Goal: Task Accomplishment & Management: Manage account settings

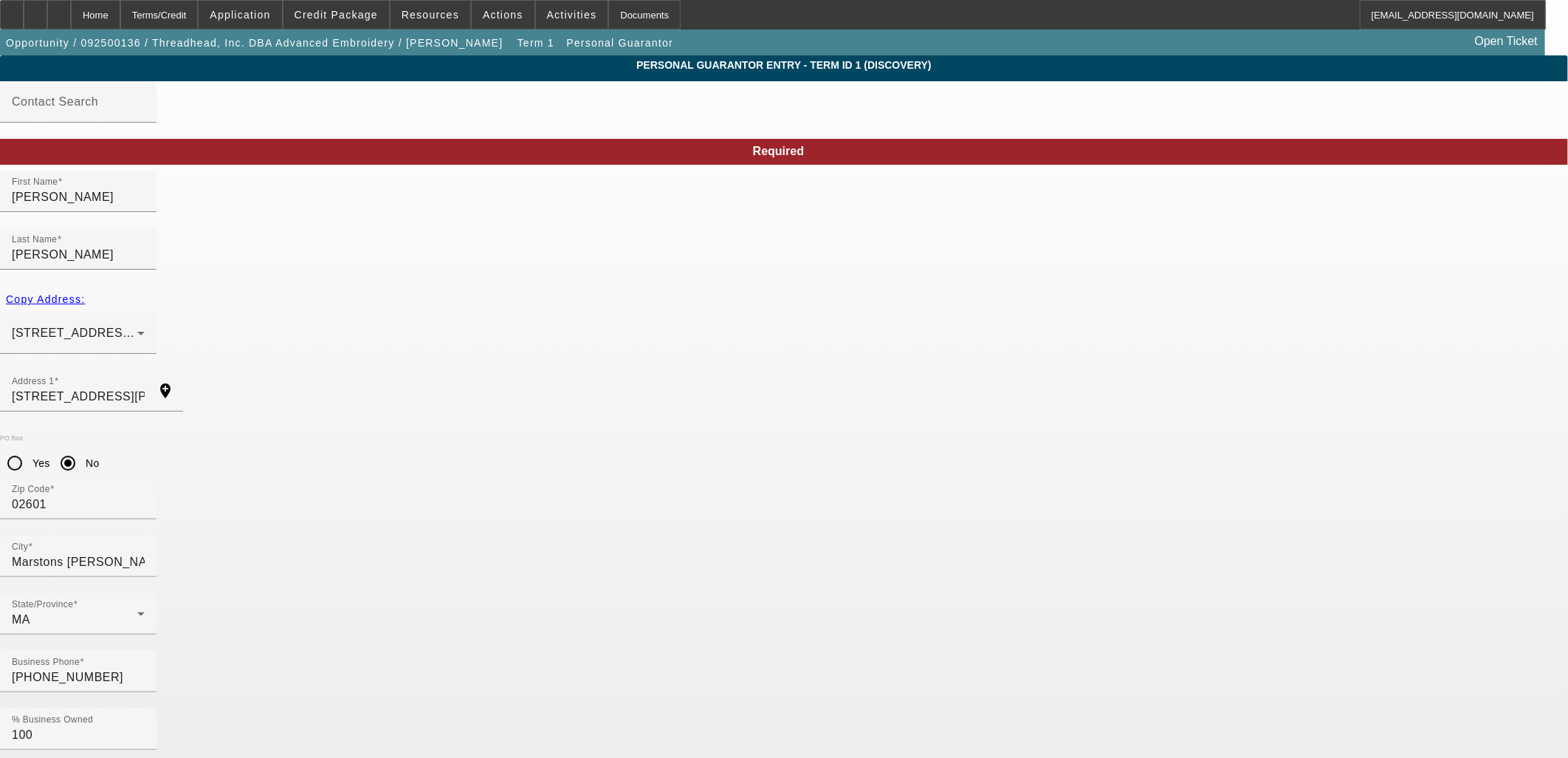
click at [121, 11] on div "Home" at bounding box center [96, 15] width 49 height 29
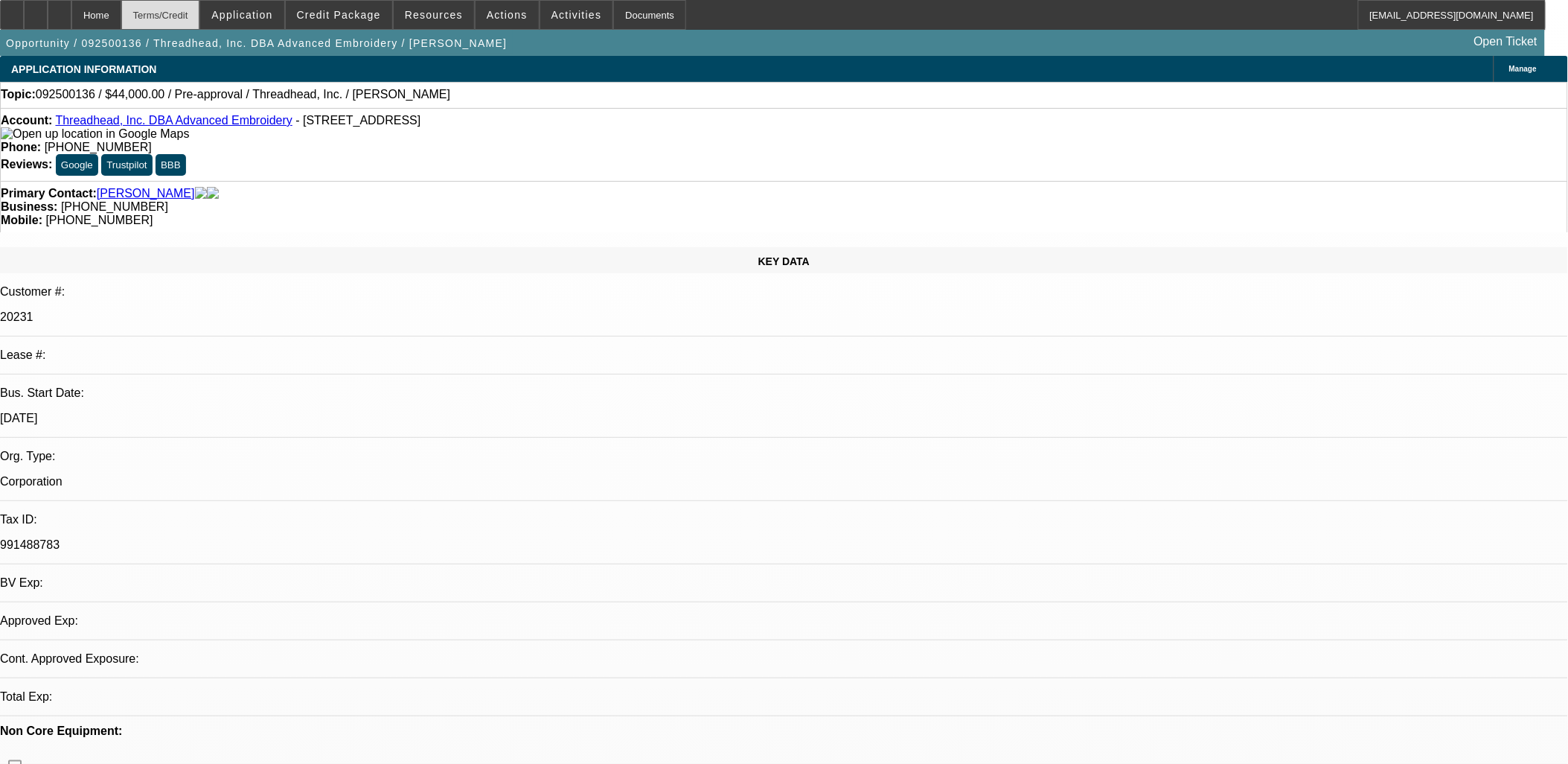
select select "0"
select select "2"
select select "0.1"
select select "4"
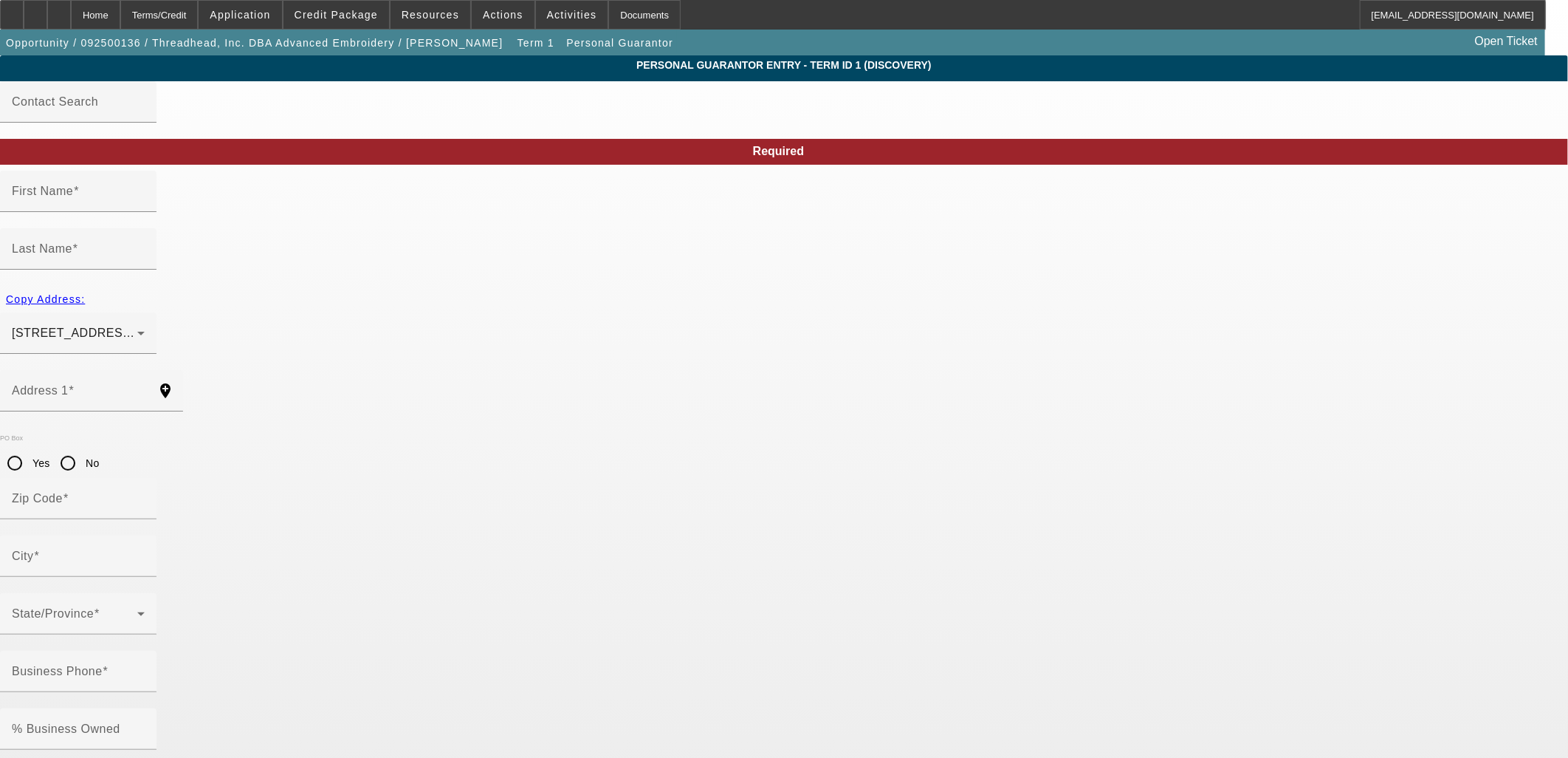
type input "[PERSON_NAME]"
type input "[STREET_ADDRESS][PERSON_NAME]"
radio input "true"
type input "02601"
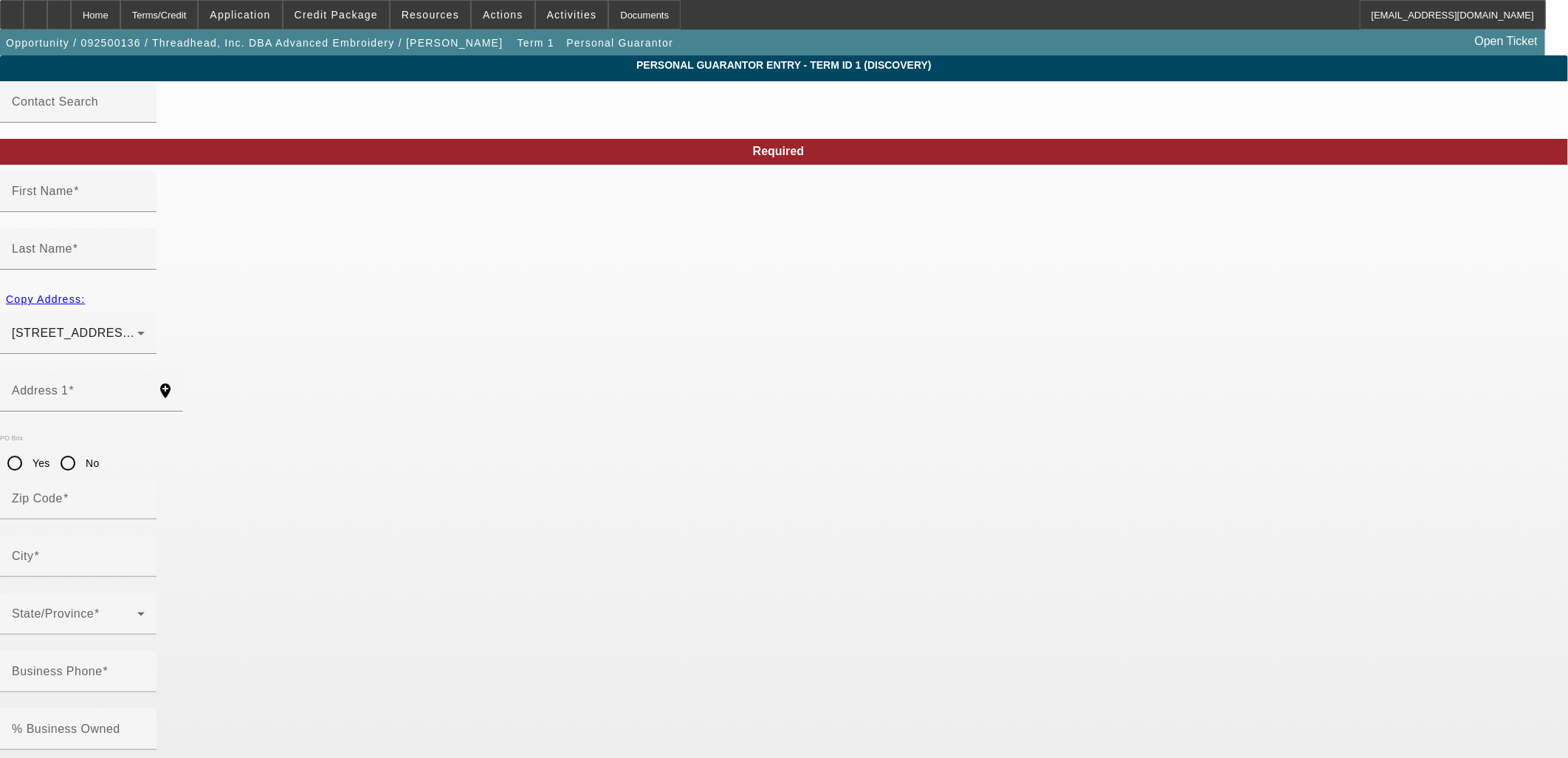
type input "Marstons [PERSON_NAME]"
type input "[PHONE_NUMBER]"
type input "100"
type input "021-74-4541"
type input "[PERSON_NAME][EMAIL_ADDRESS][DOMAIN_NAME]"
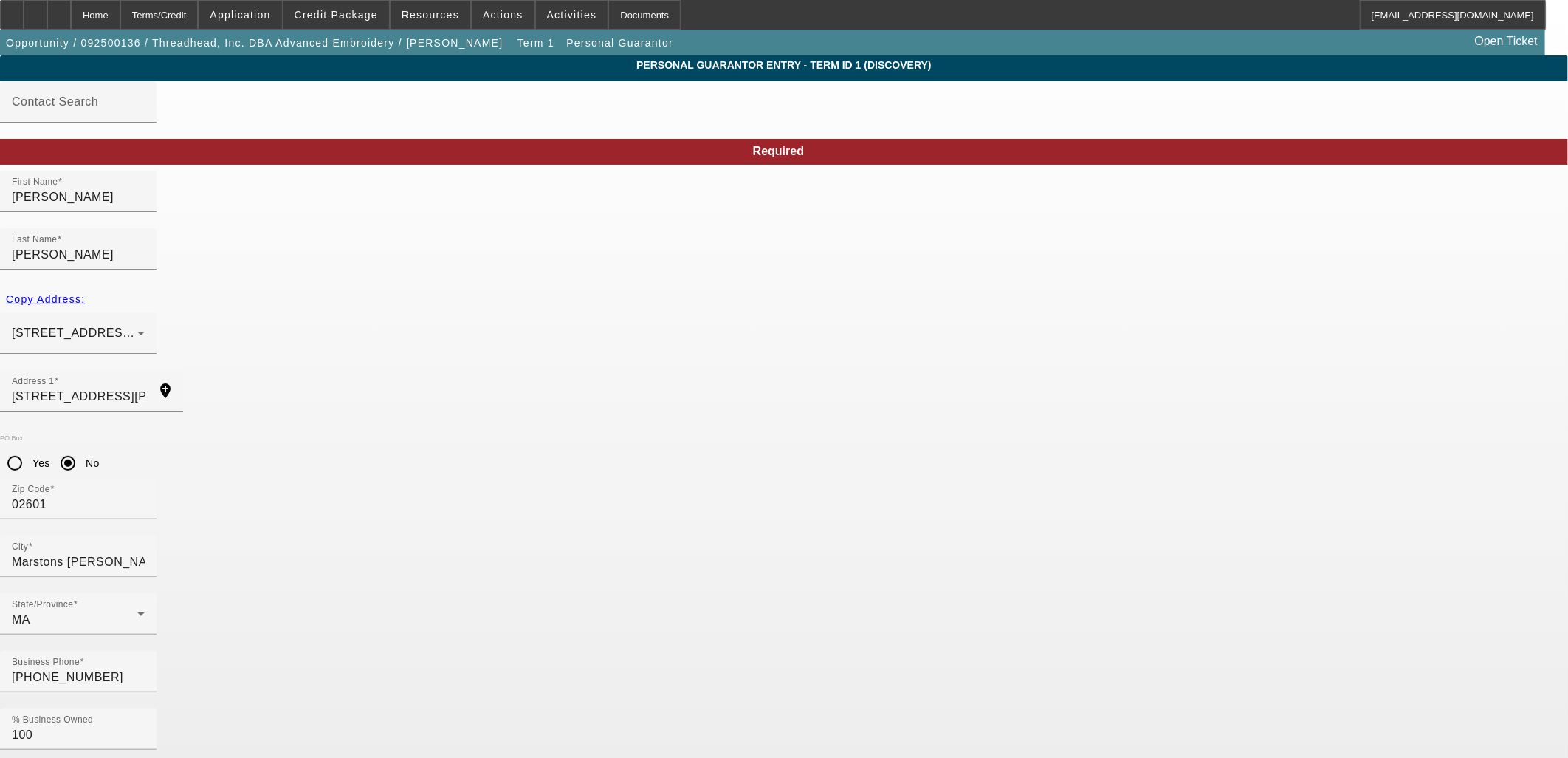
click at [121, 9] on div "Home" at bounding box center [96, 15] width 49 height 29
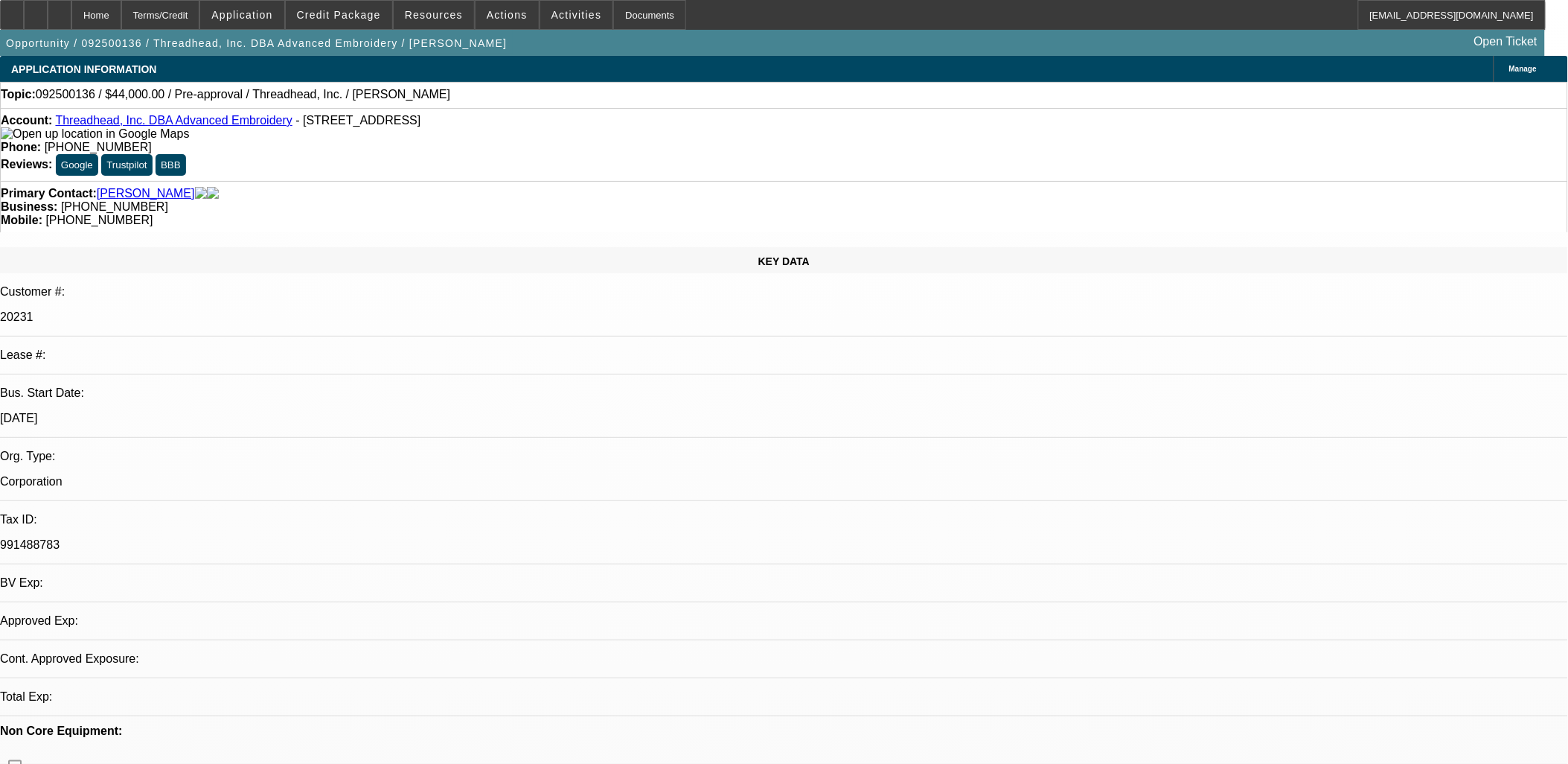
select select "0"
select select "2"
select select "0.1"
select select "4"
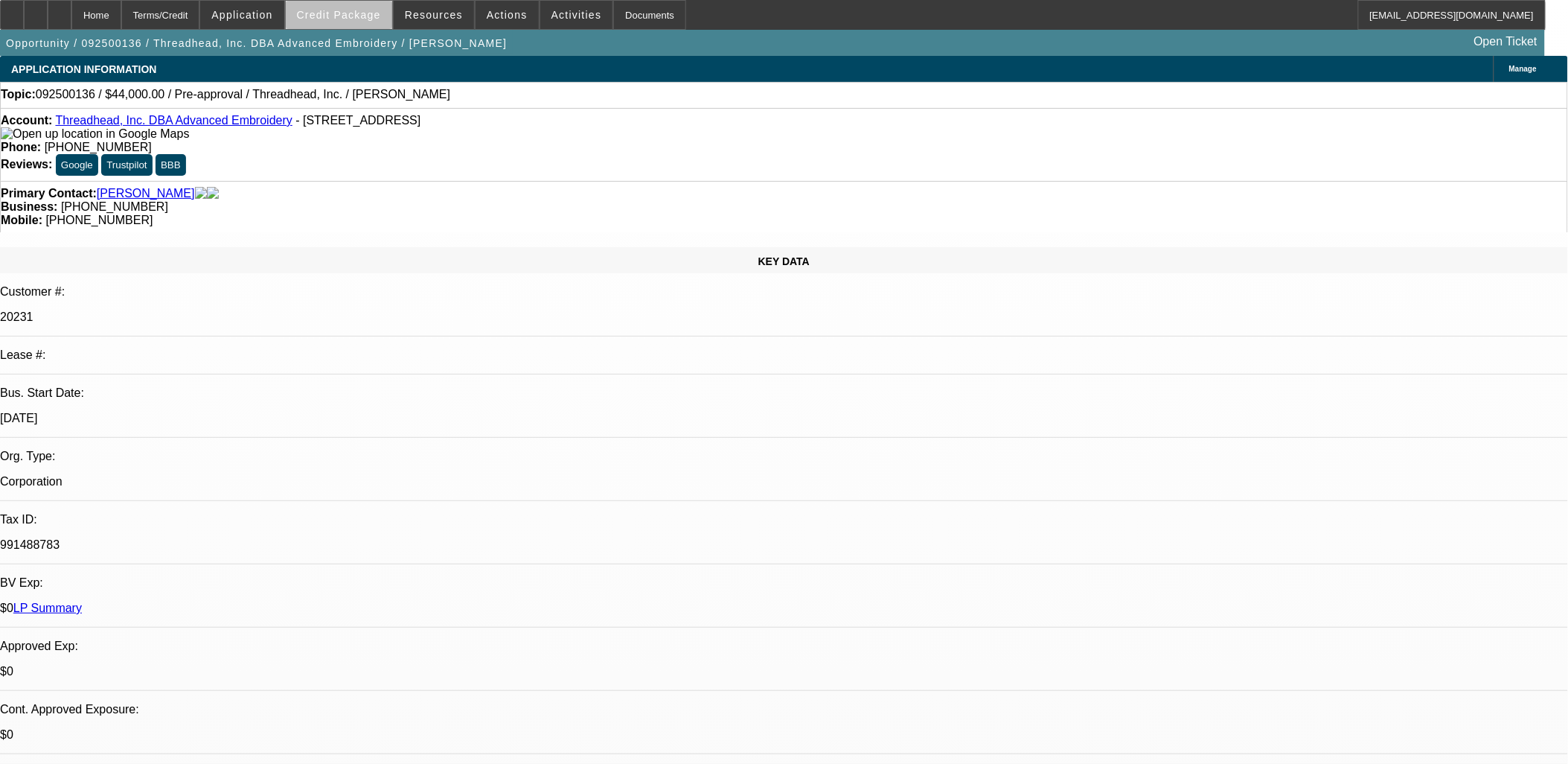
click at [368, 19] on span "Credit Package" at bounding box center [339, 14] width 84 height 12
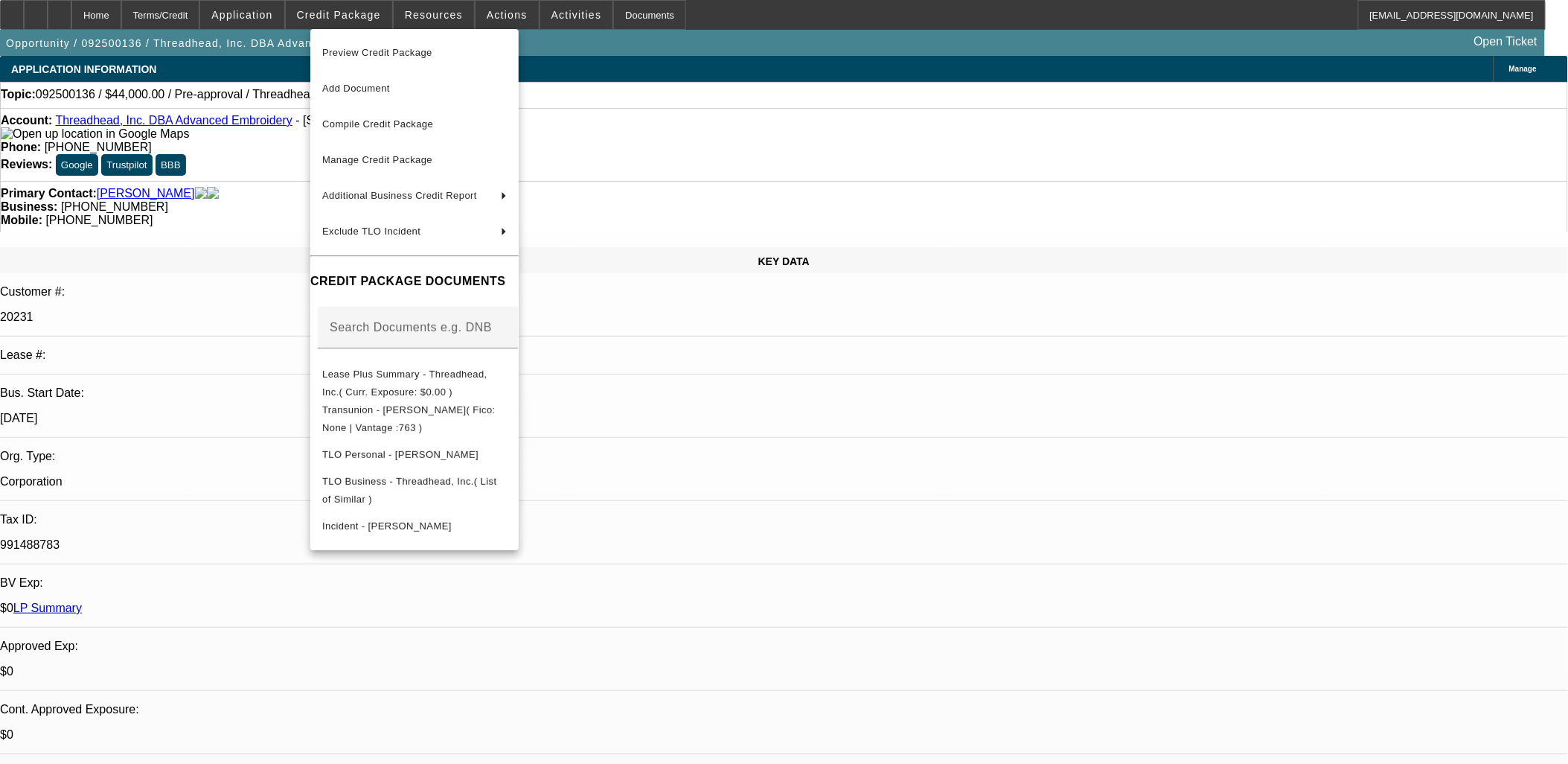
click at [782, 237] on div at bounding box center [784, 382] width 1568 height 764
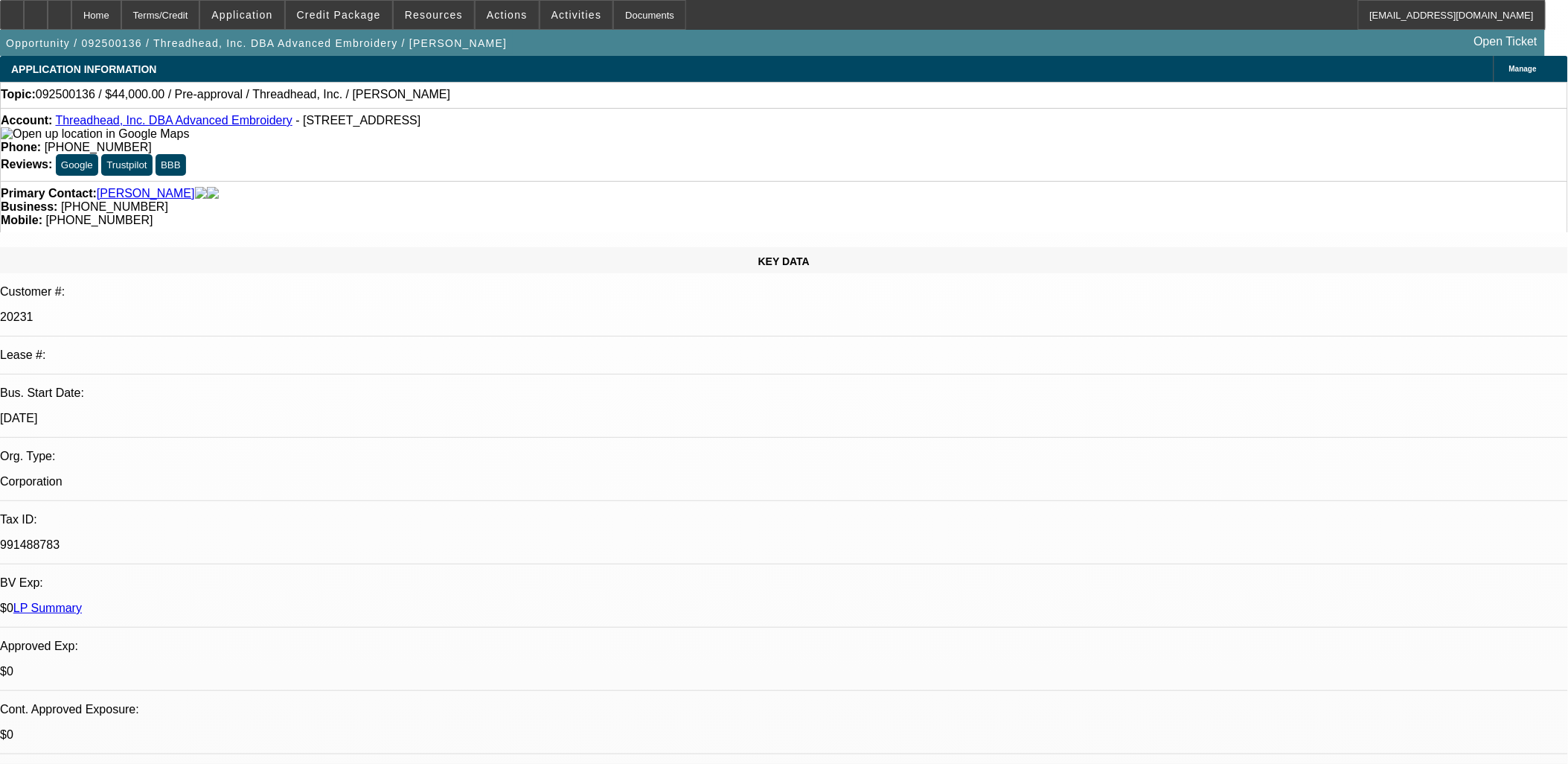
click at [24, 2] on div at bounding box center [12, 15] width 24 height 30
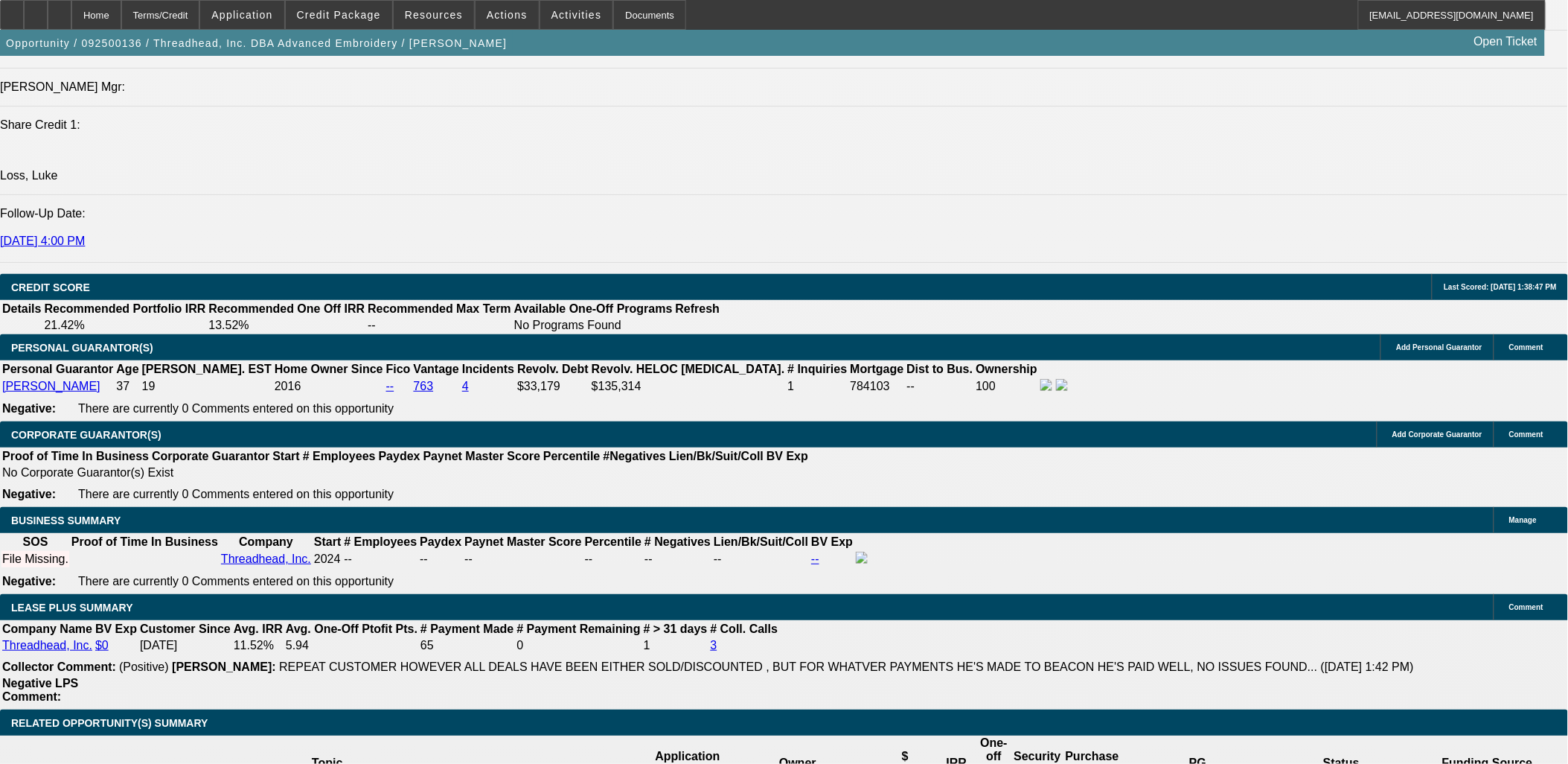
scroll to position [2149, 0]
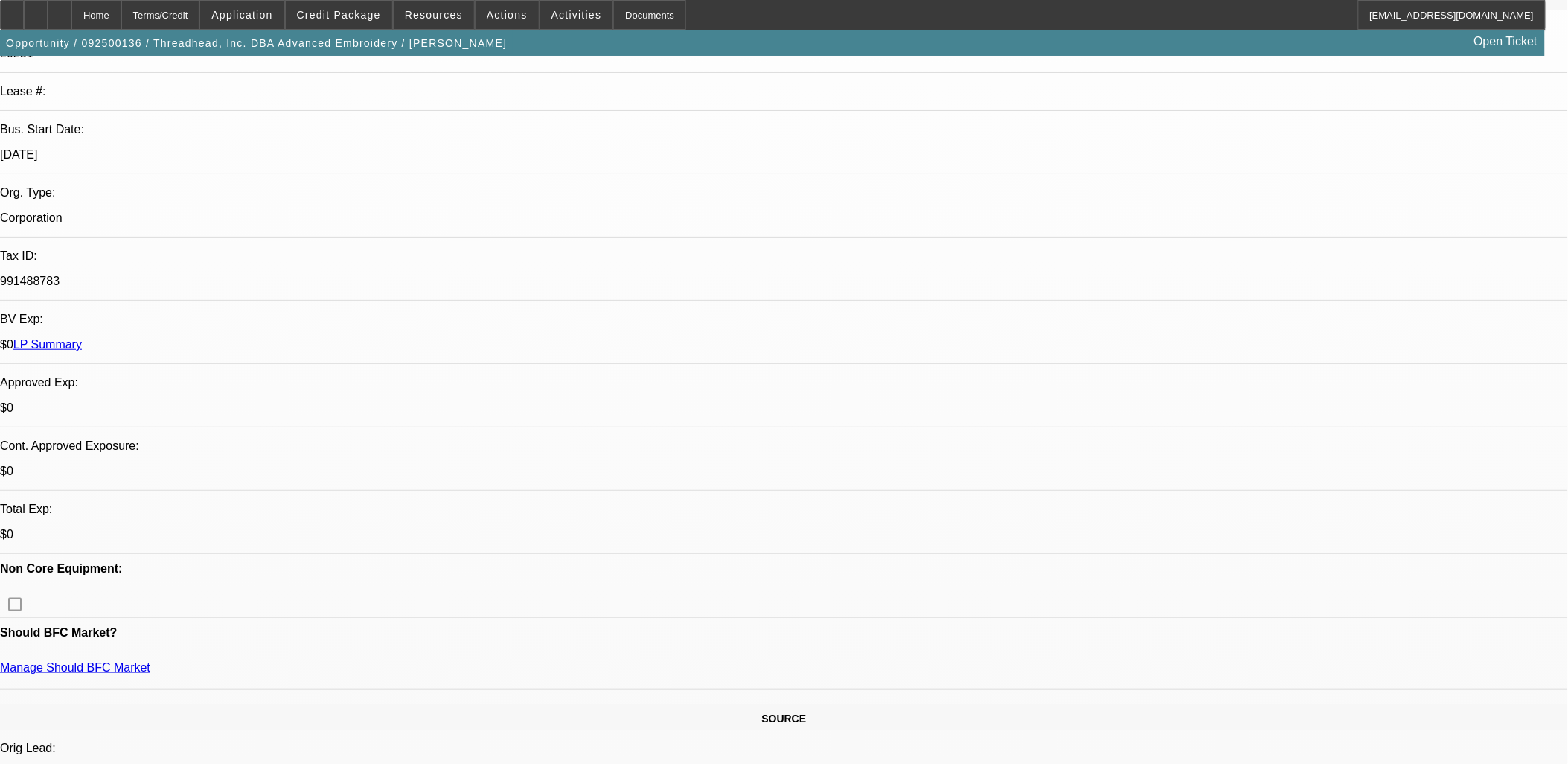
scroll to position [0, 0]
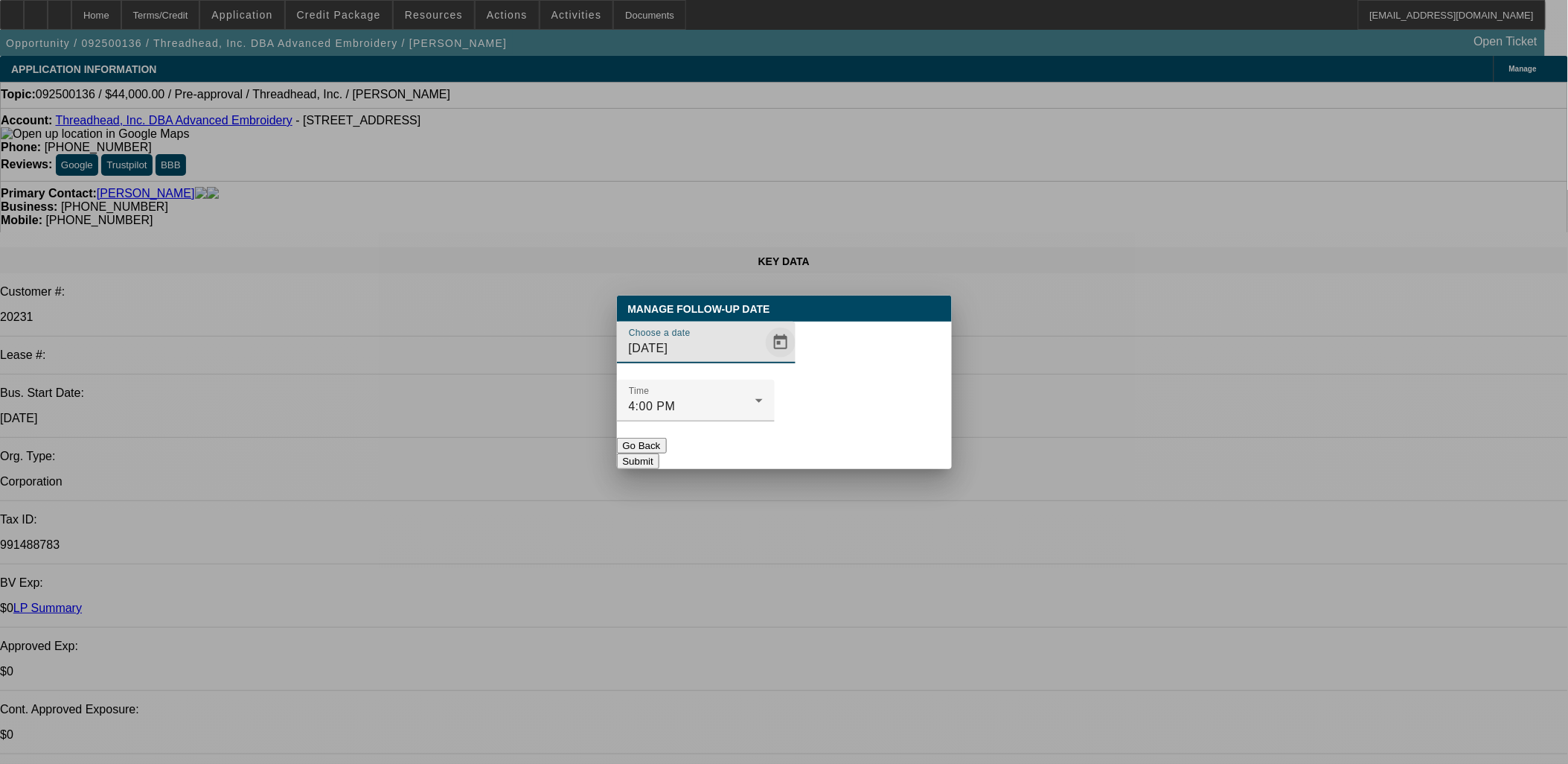
click at [763, 360] on span "Open calendar" at bounding box center [781, 342] width 36 height 36
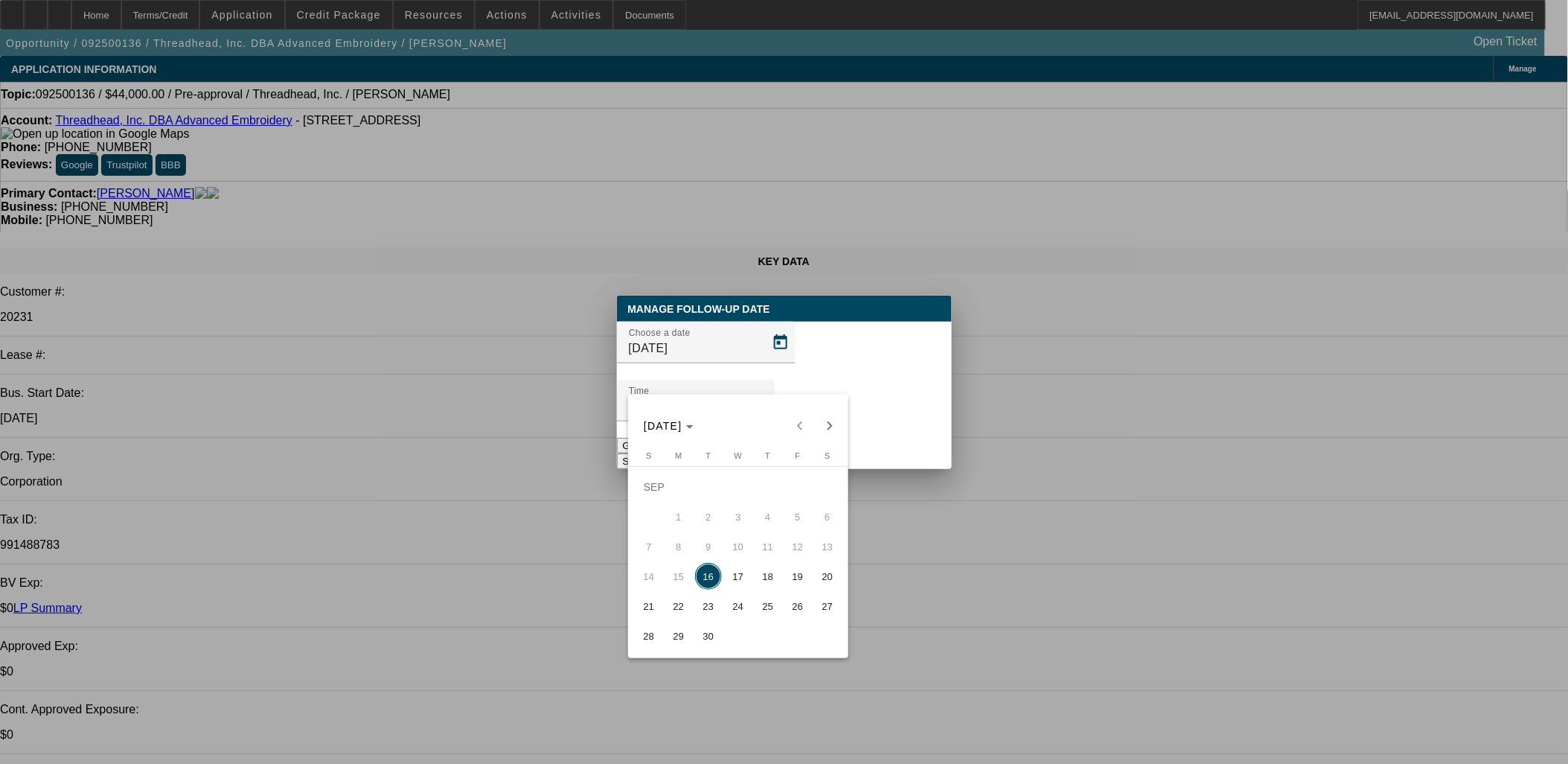
click at [715, 636] on span "30" at bounding box center [708, 635] width 26 height 27
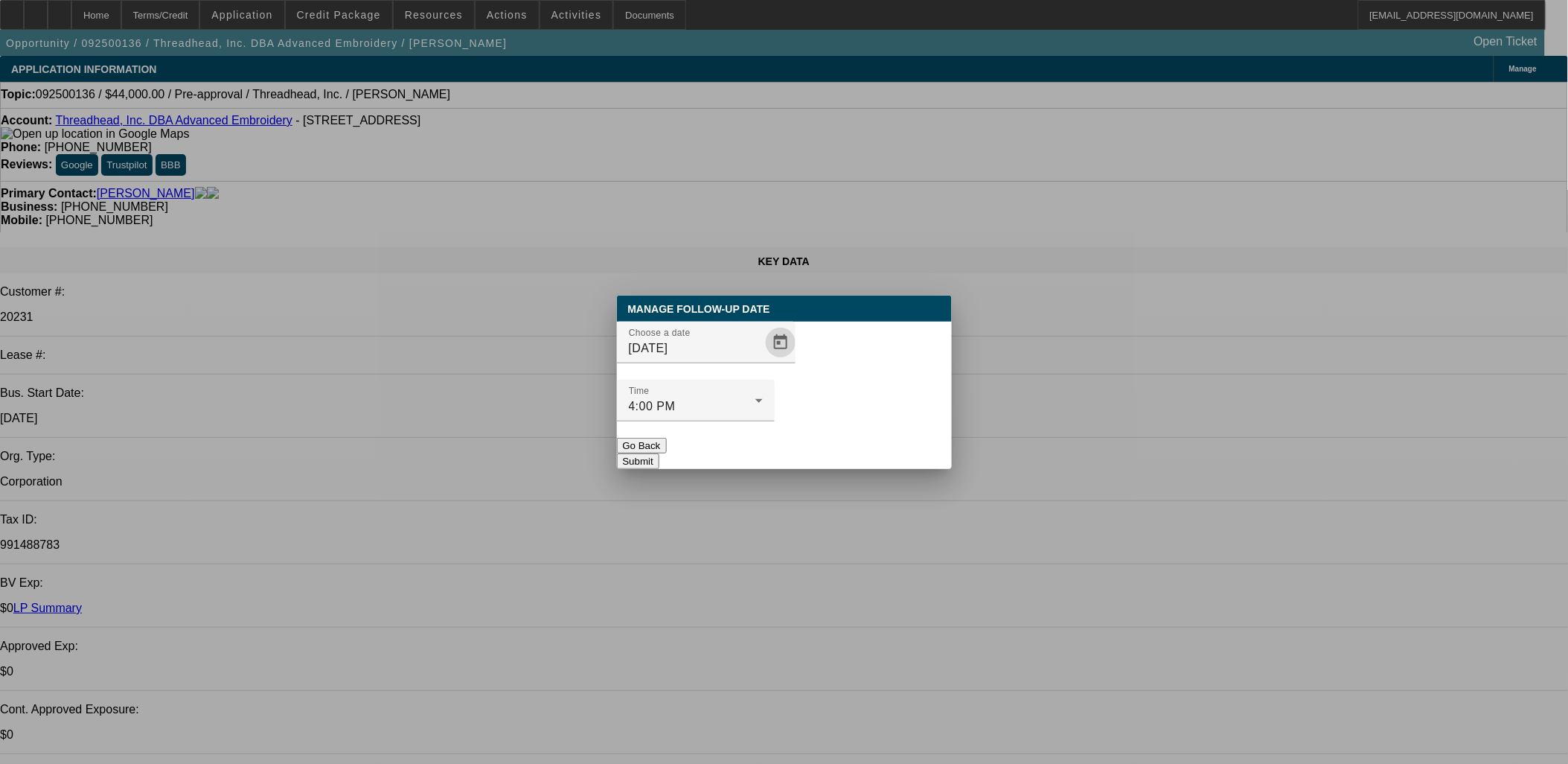
click at [775, 421] on div at bounding box center [695, 429] width 157 height 16
click at [763, 360] on span "Open calendar" at bounding box center [781, 342] width 36 height 36
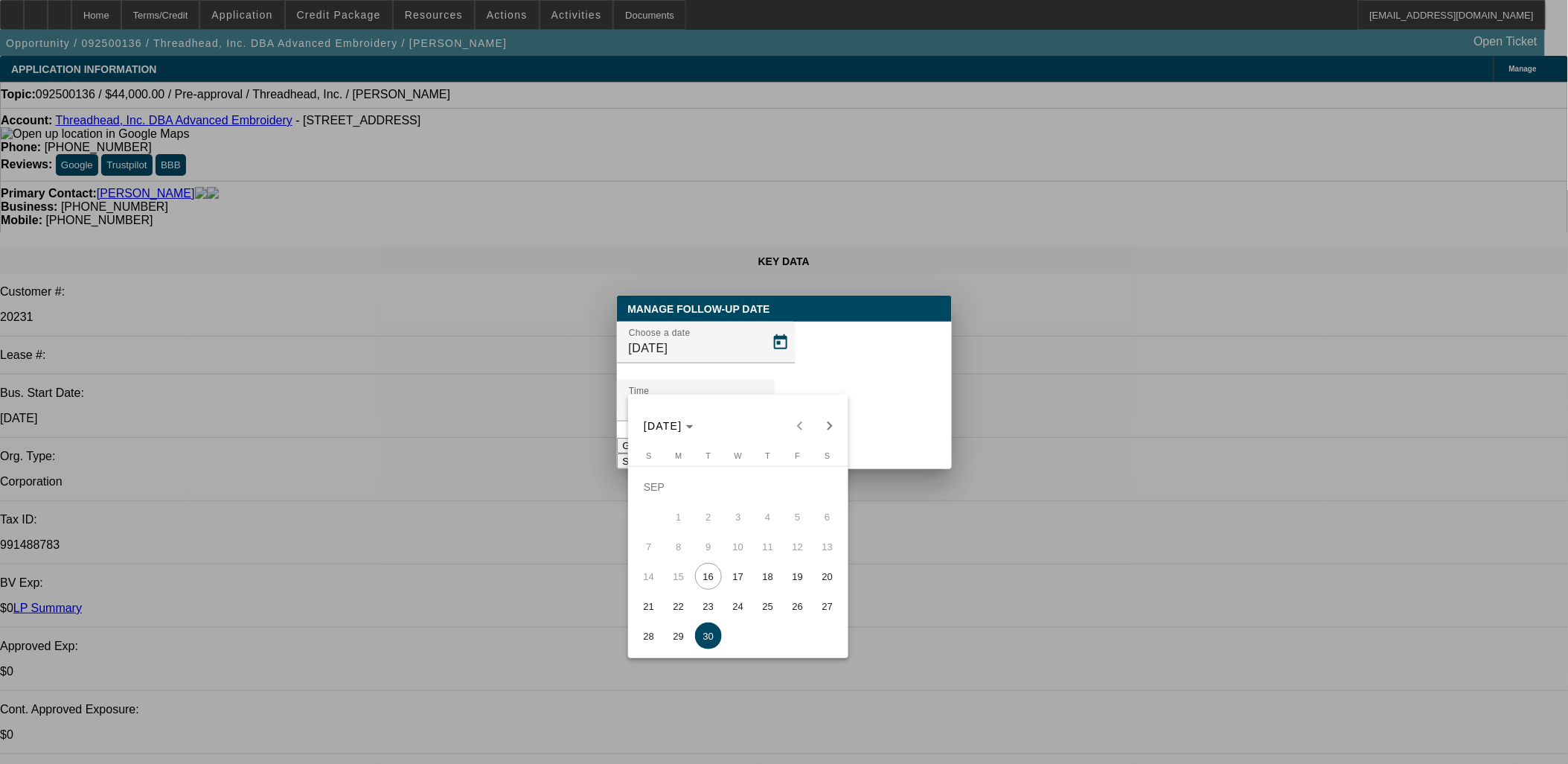
click at [824, 423] on span "Next month" at bounding box center [829, 426] width 30 height 30
click at [740, 480] on span "1" at bounding box center [738, 486] width 26 height 27
type input "[DATE]"
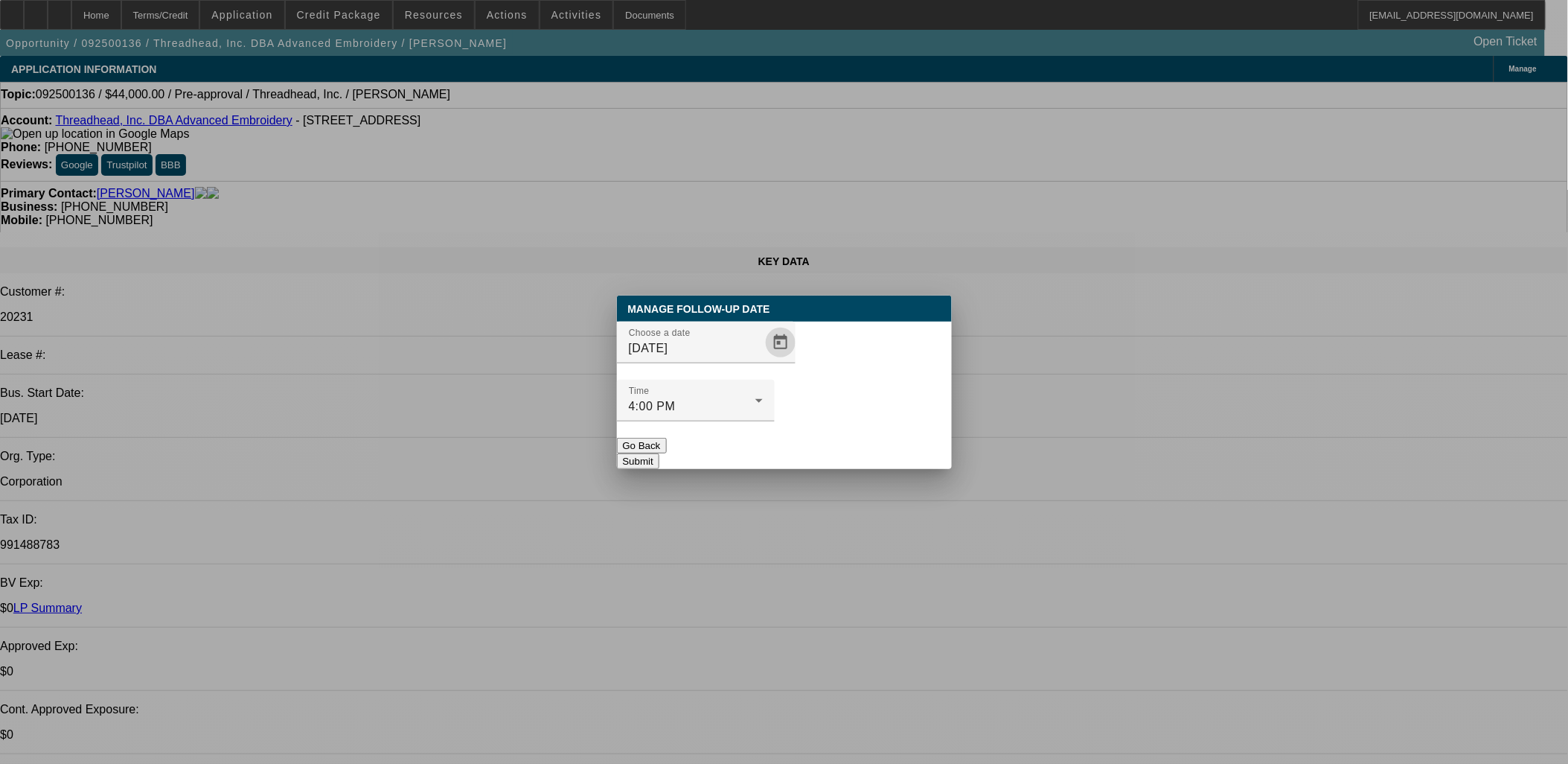
click at [659, 453] on button "Submit" at bounding box center [637, 461] width 42 height 16
